Goal: Navigation & Orientation: Find specific page/section

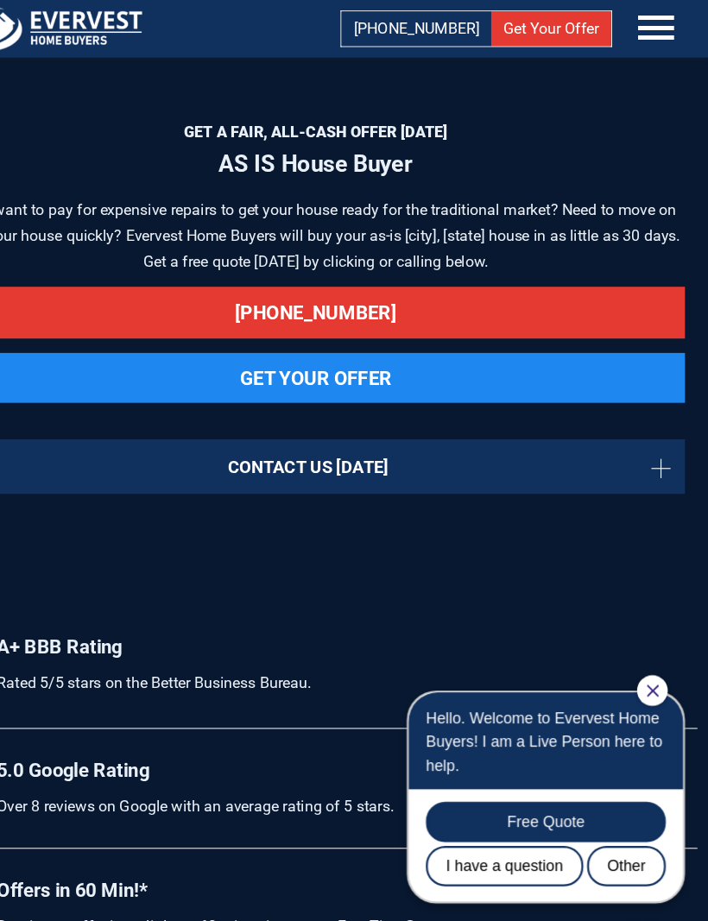
click at [635, 34] on icon at bounding box center [661, 26] width 52 height 52
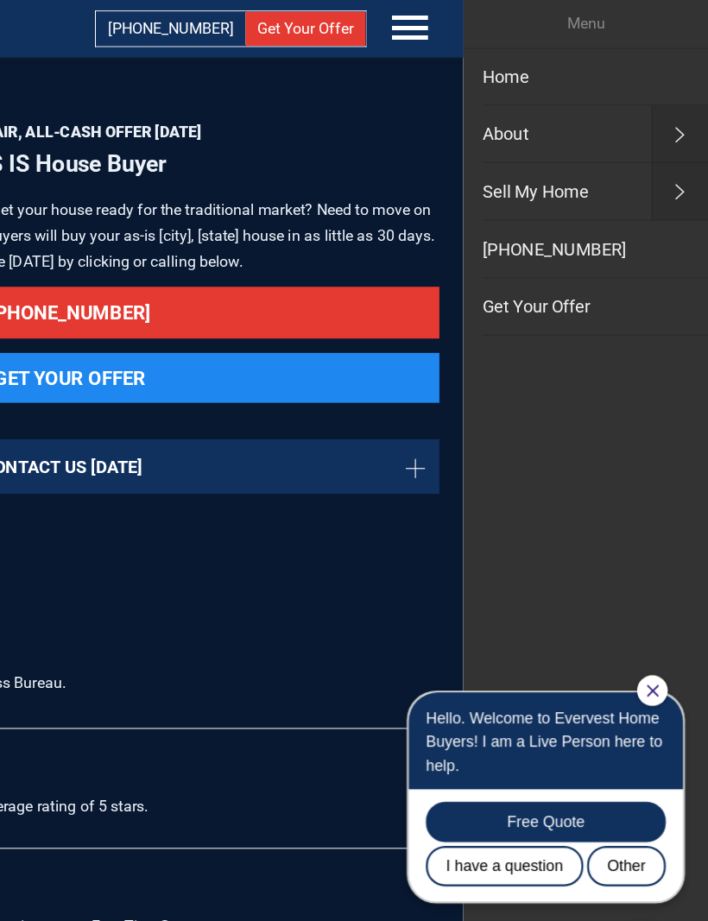
click at [487, 127] on link "About" at bounding box center [576, 121] width 178 height 52
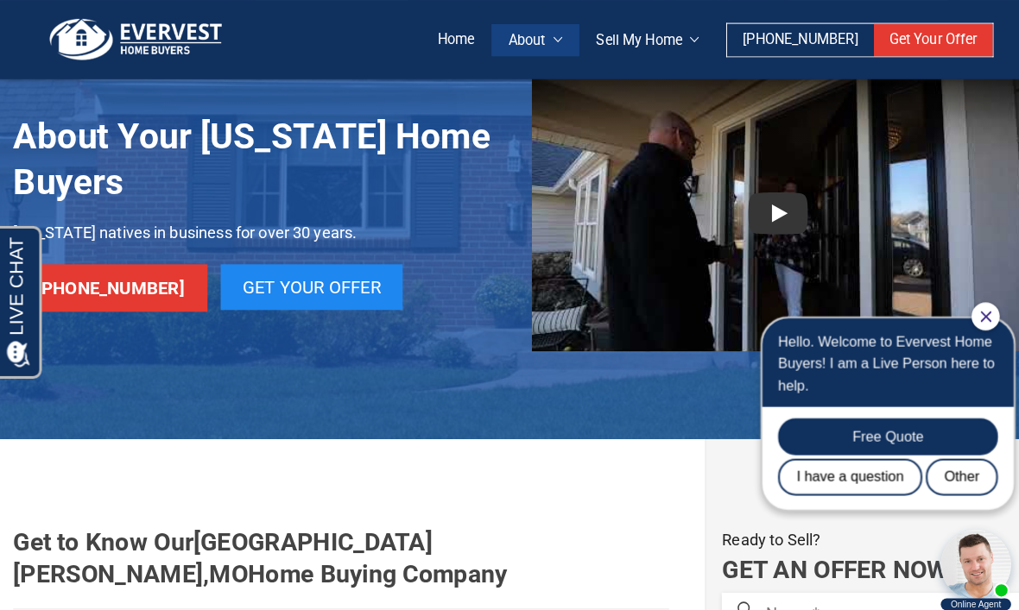
scroll to position [91, 0]
click at [568, 225] on link "Who We Are" at bounding box center [612, 209] width 207 height 31
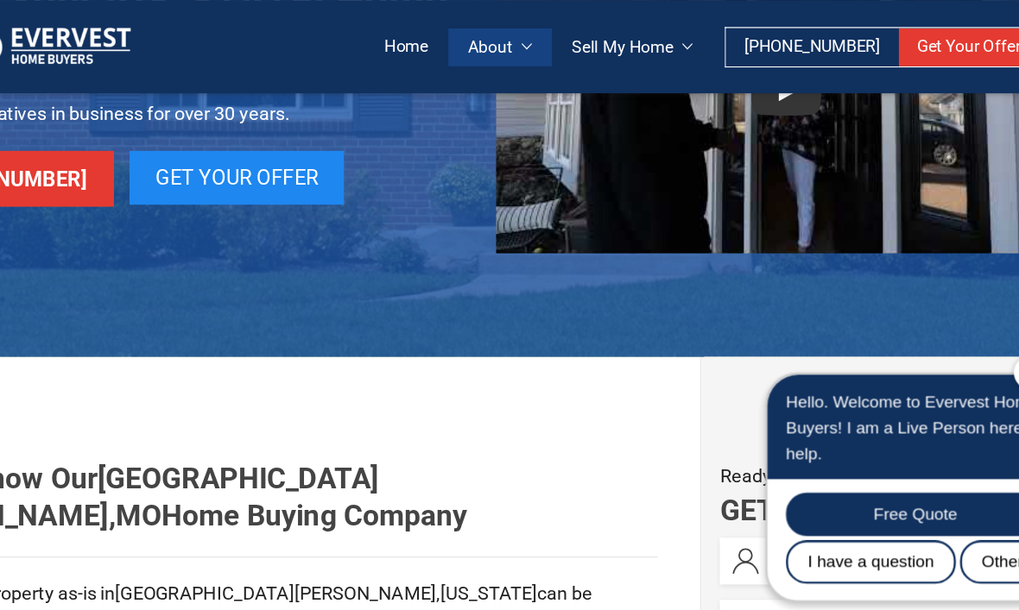
scroll to position [223, 0]
